Goal: Task Accomplishment & Management: Manage account settings

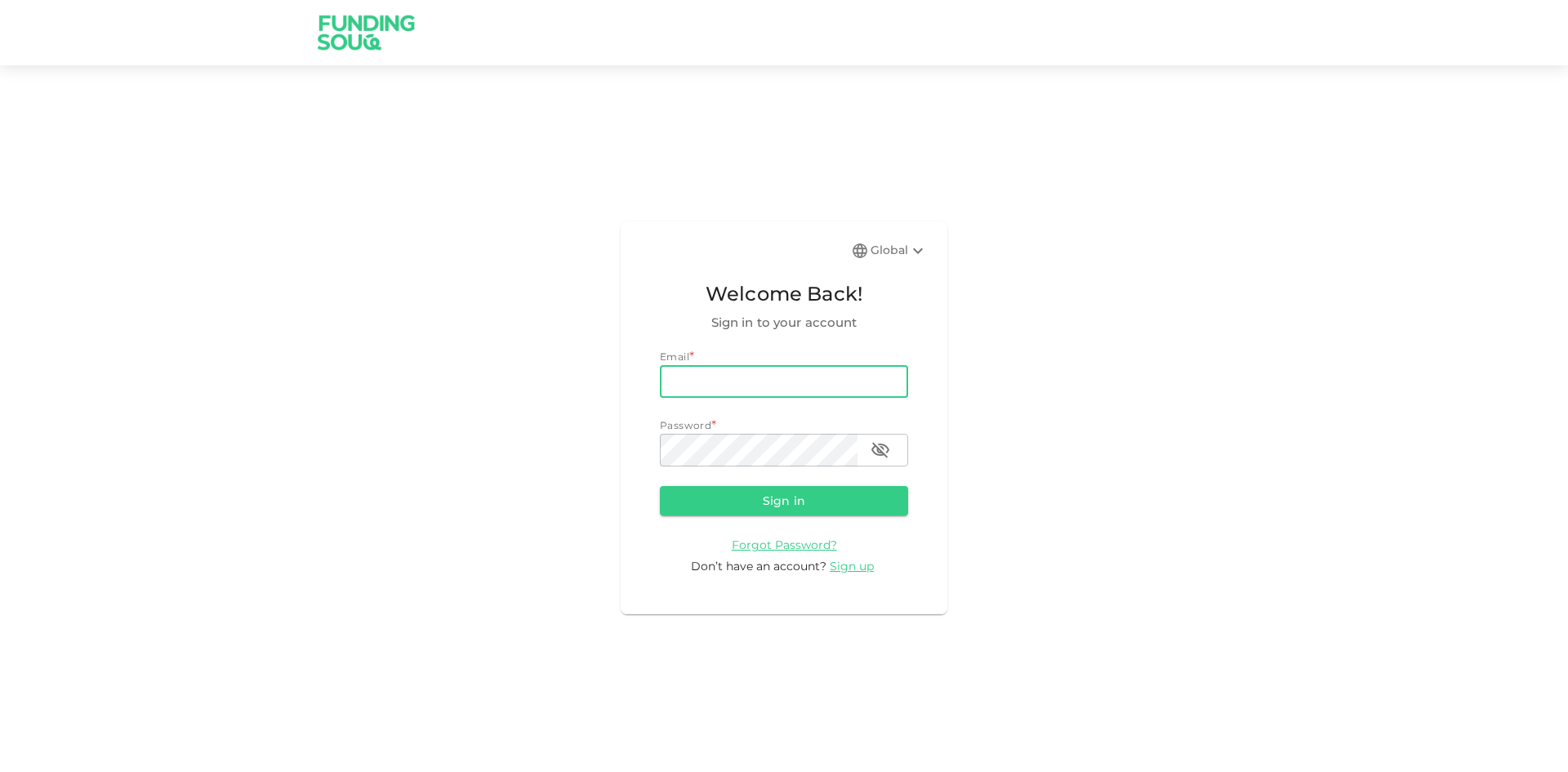
type input "[EMAIL_ADDRESS][DOMAIN_NAME]"
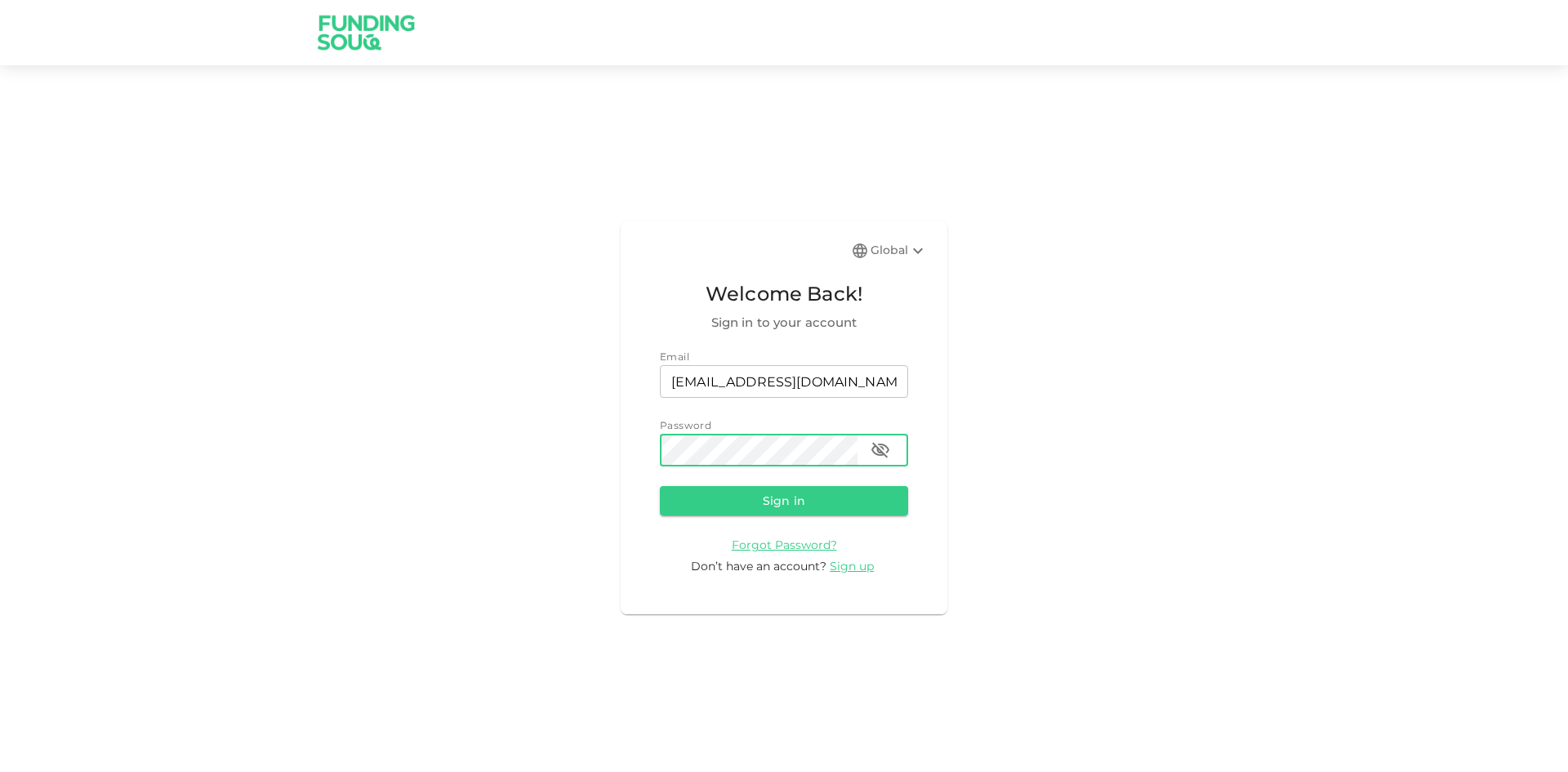
click at [660, 486] on button "Sign in" at bounding box center [784, 501] width 249 height 30
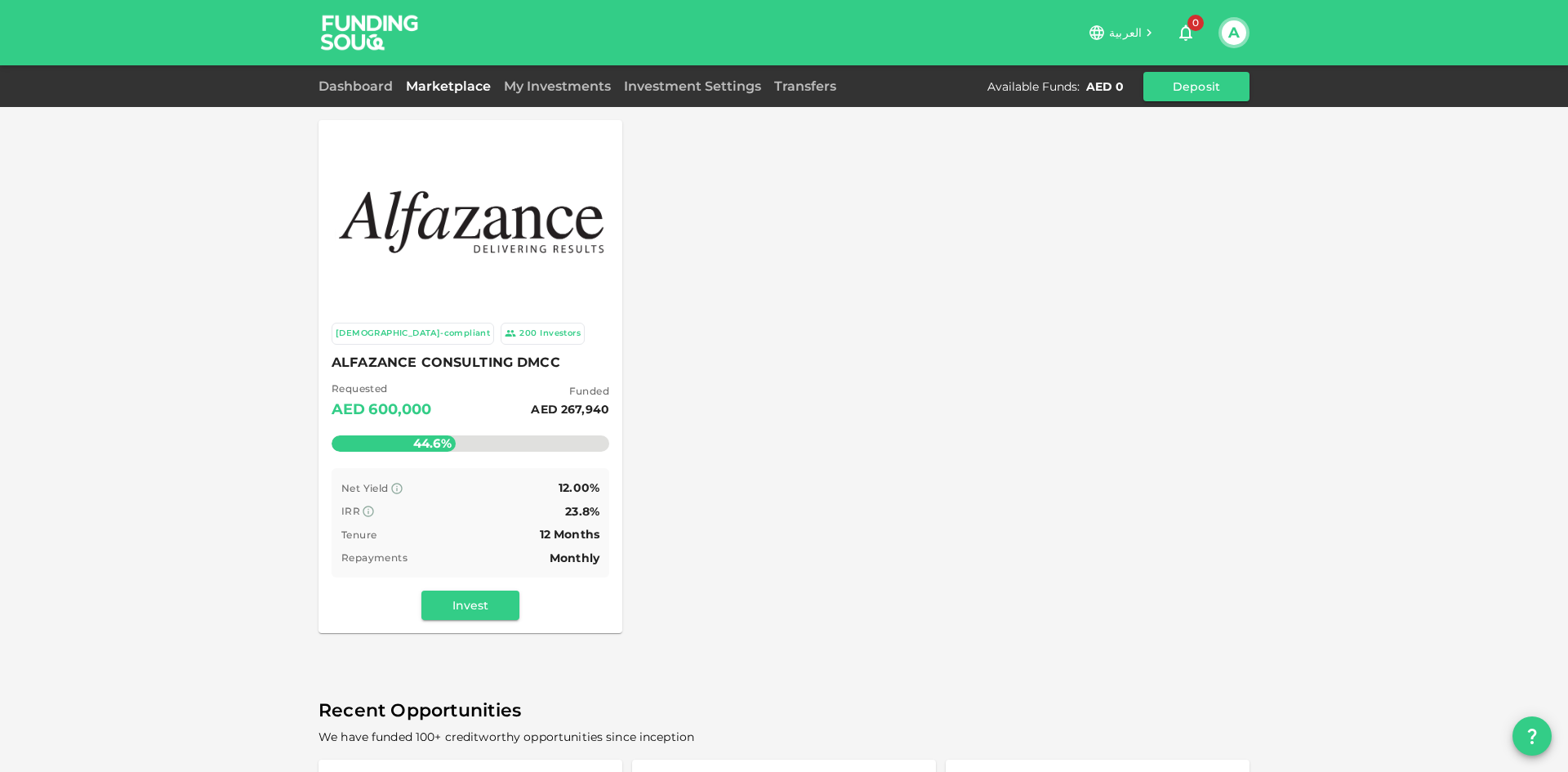
click at [475, 275] on div at bounding box center [470, 220] width 284 height 179
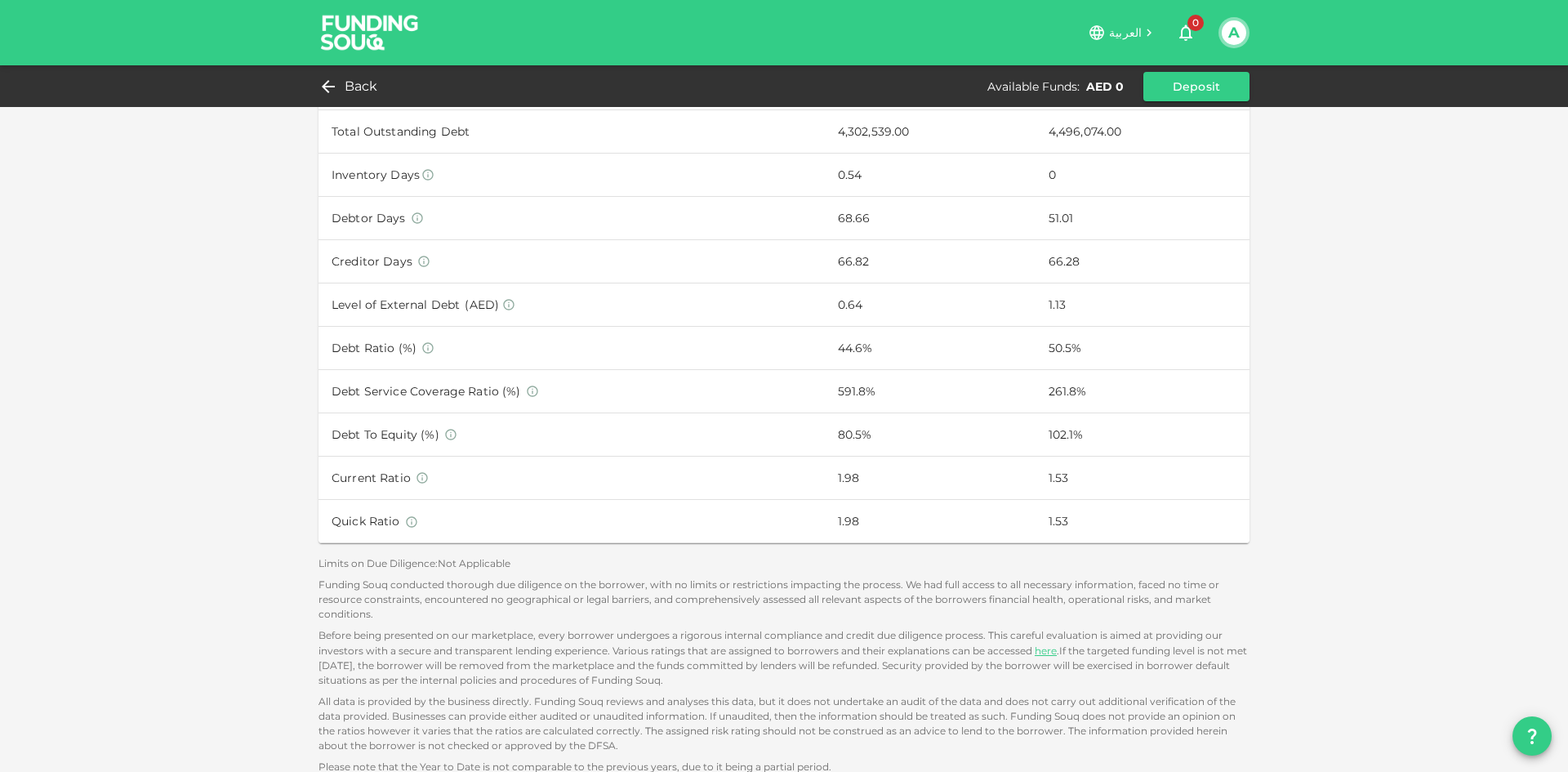
scroll to position [1074, 0]
click at [1220, 45] on div "A" at bounding box center [1234, 32] width 31 height 31
click at [1232, 31] on button "A" at bounding box center [1234, 32] width 25 height 25
click at [1231, 32] on button "A" at bounding box center [1234, 32] width 25 height 25
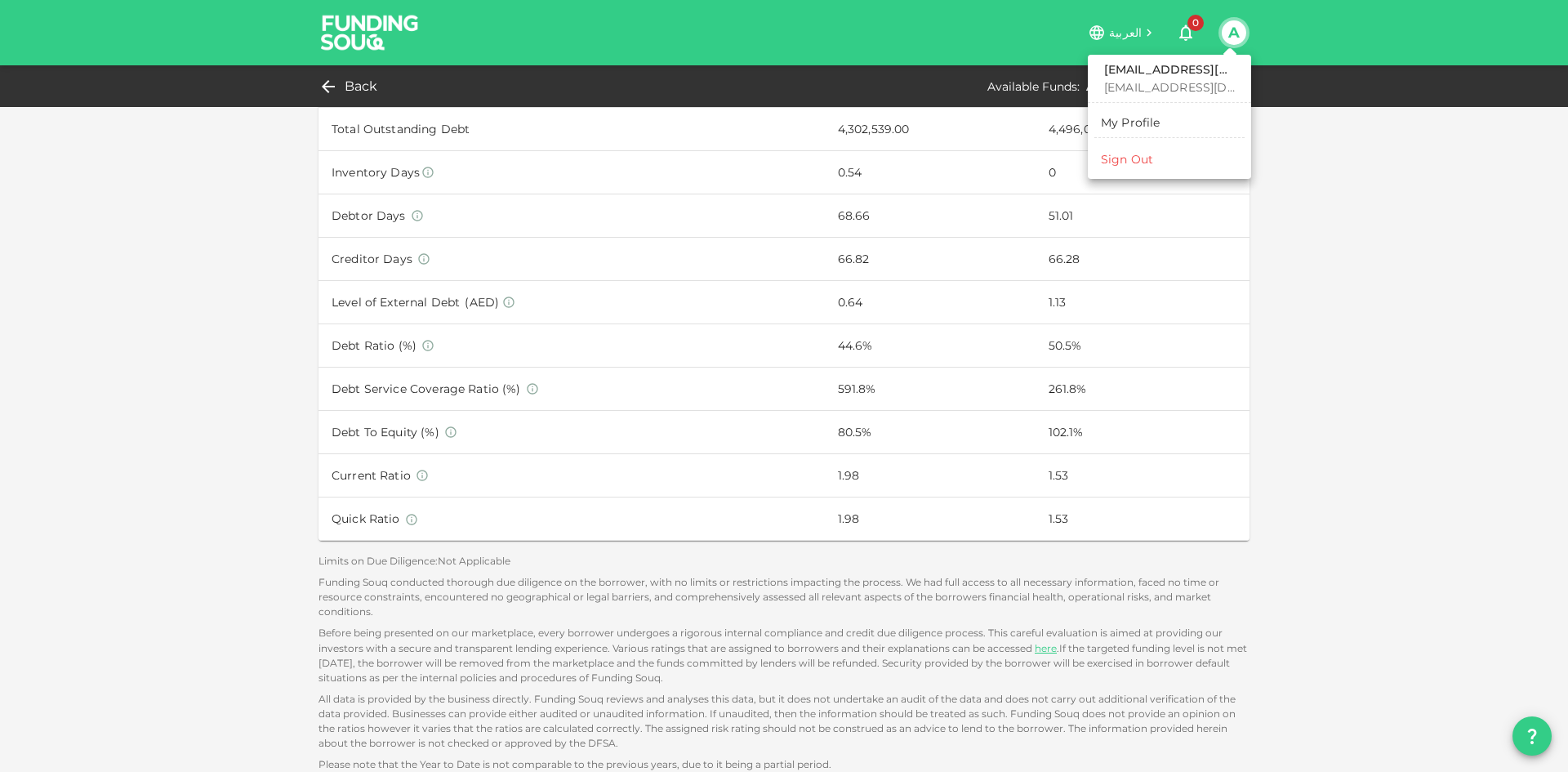
click at [1104, 173] on div "[EMAIL_ADDRESS][DOMAIN_NAME] [EMAIL_ADDRESS][DOMAIN_NAME] My Profile Sign Out" at bounding box center [1169, 117] width 163 height 124
click at [1126, 162] on div "Sign Out" at bounding box center [1127, 159] width 52 height 16
